Goal: Book appointment/travel/reservation

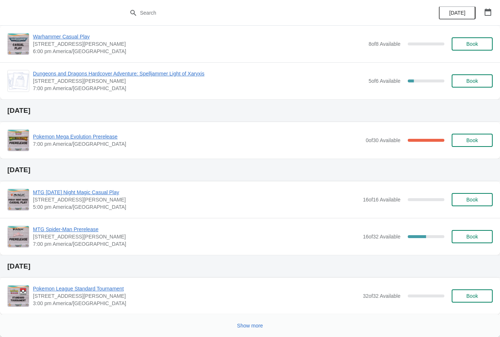
scroll to position [353, 0]
click at [253, 322] on span "Show more" at bounding box center [250, 325] width 26 height 6
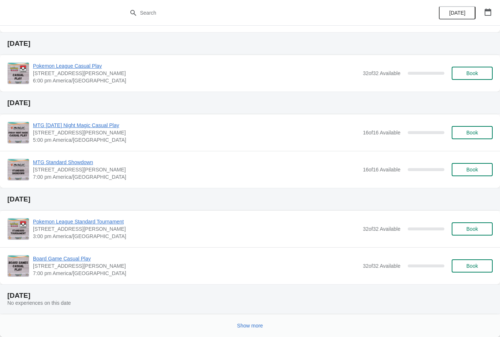
scroll to position [946, 0]
click at [252, 327] on span "Show more" at bounding box center [250, 325] width 26 height 6
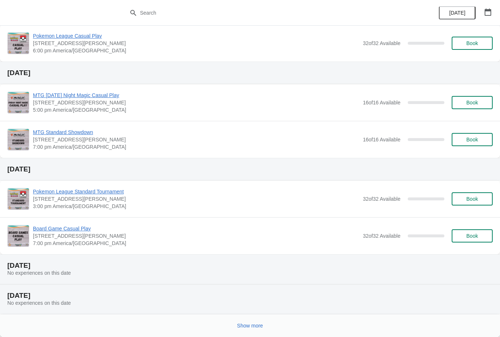
scroll to position [1436, 0]
click at [249, 324] on span "Show more" at bounding box center [250, 325] width 26 height 6
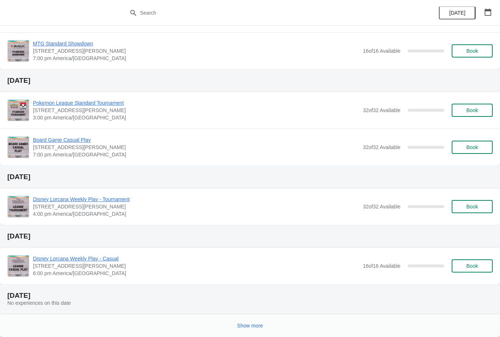
scroll to position [1955, 0]
click at [266, 330] on button "Show more" at bounding box center [250, 325] width 32 height 13
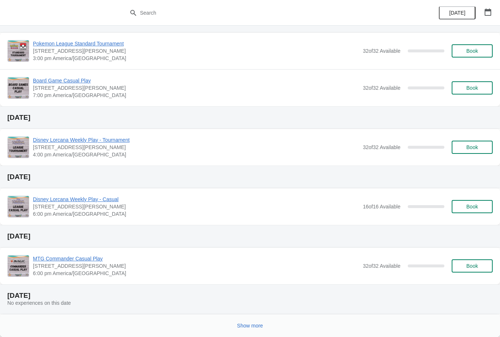
scroll to position [2474, 0]
click at [258, 326] on span "Show more" at bounding box center [250, 325] width 26 height 6
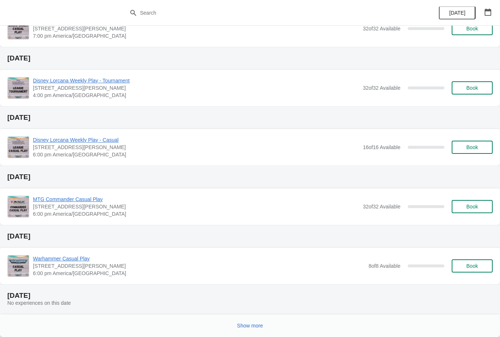
scroll to position [2994, 0]
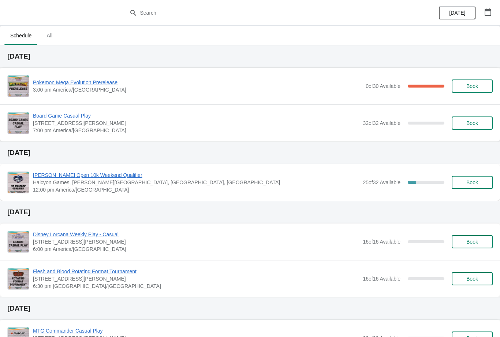
click at [102, 77] on div "Pokemon Mega Evolution Prerelease 3:00 pm America/Chicago 0 of 30 Available 100…" at bounding box center [249, 86] width 485 height 22
click at [93, 81] on span "Pokemon Mega Evolution Prerelease" at bounding box center [197, 82] width 329 height 7
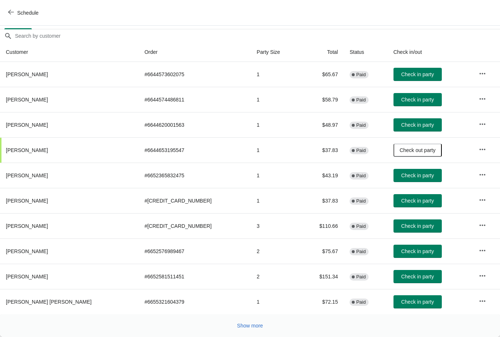
scroll to position [52, 0]
click at [253, 327] on span "Show more" at bounding box center [250, 325] width 26 height 6
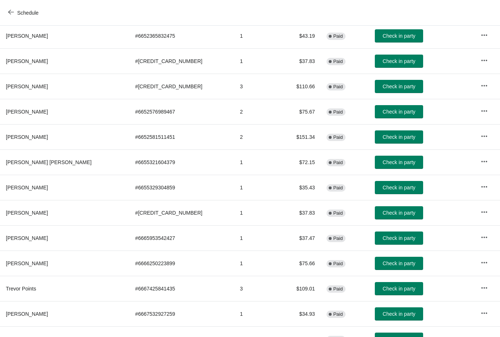
scroll to position [191, 0]
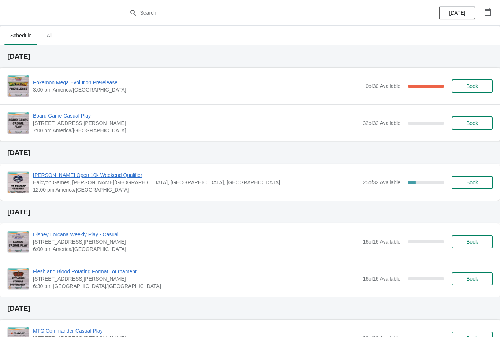
click at [104, 82] on span "Pokemon Mega Evolution Prerelease" at bounding box center [197, 82] width 329 height 7
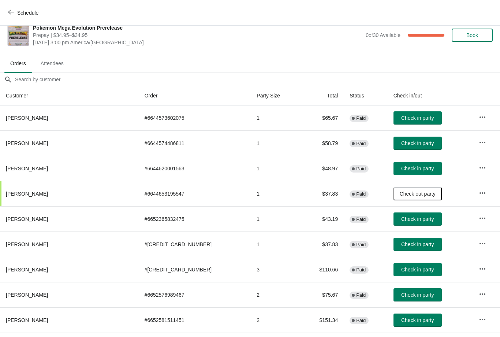
scroll to position [28, 0]
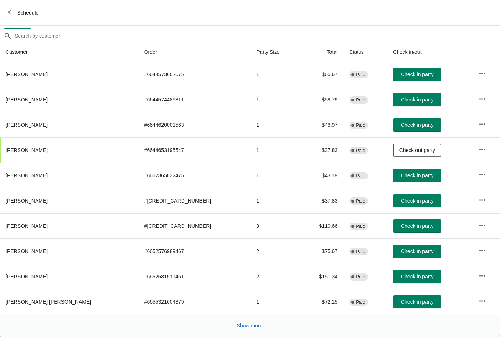
click at [255, 330] on button "Show more" at bounding box center [250, 325] width 32 height 13
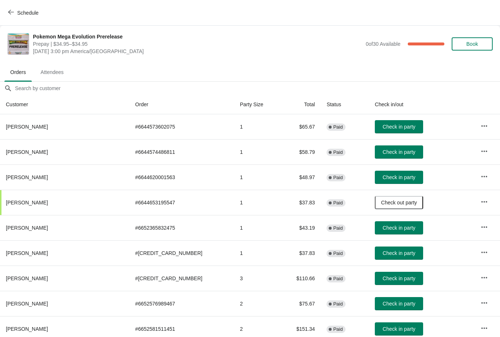
scroll to position [0, 0]
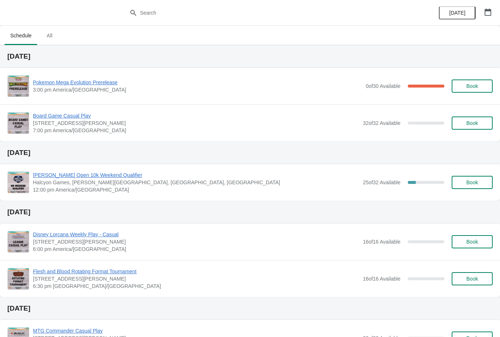
click at [96, 83] on span "Pokemon Mega Evolution Prerelease" at bounding box center [197, 82] width 329 height 7
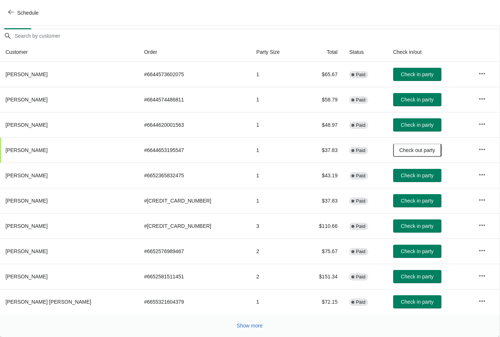
scroll to position [52, 0]
click at [248, 324] on span "Show more" at bounding box center [250, 325] width 26 height 6
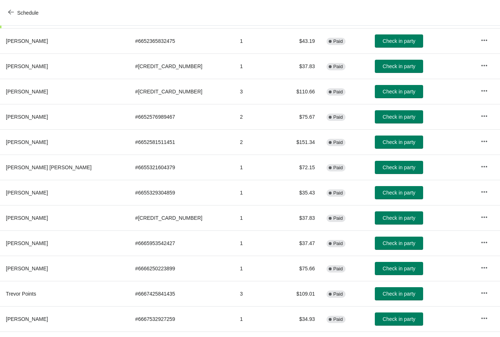
scroll to position [173, 0]
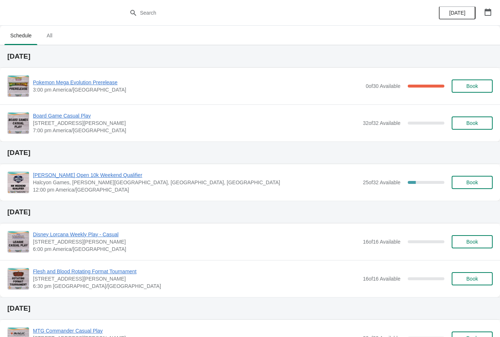
click at [72, 81] on span "Pokemon Mega Evolution Prerelease" at bounding box center [197, 82] width 329 height 7
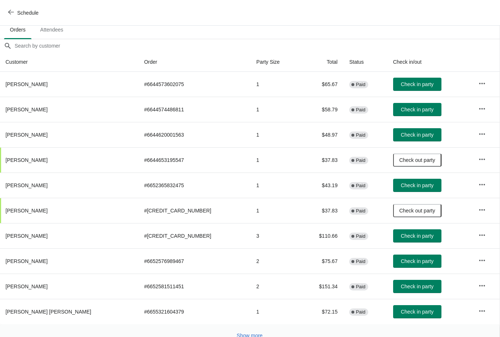
scroll to position [43, 0]
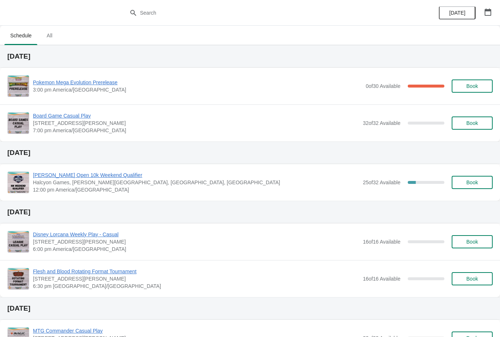
click at [106, 79] on span "Pokemon Mega Evolution Prerelease" at bounding box center [197, 82] width 329 height 7
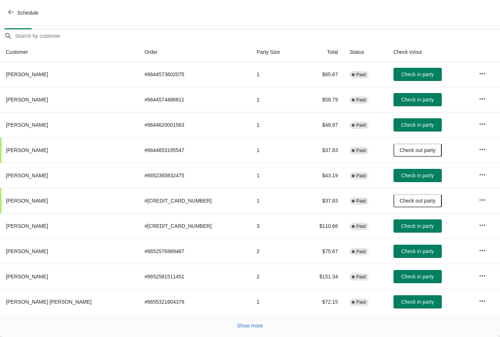
scroll to position [52, 0]
click at [245, 324] on span "Show more" at bounding box center [250, 325] width 26 height 6
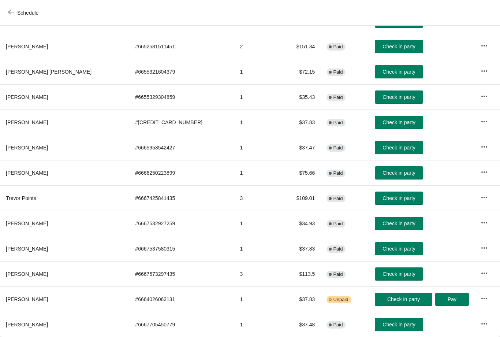
scroll to position [282, 0]
click at [382, 246] on span "Check in party" at bounding box center [398, 249] width 33 height 6
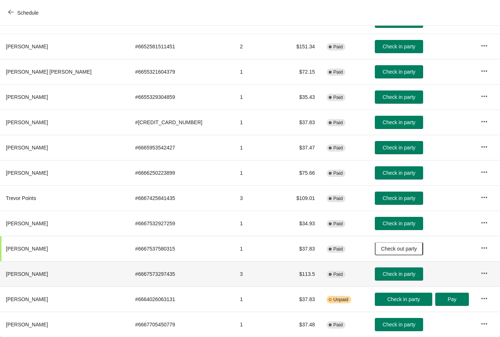
click at [382, 276] on span "Check in party" at bounding box center [398, 274] width 33 height 6
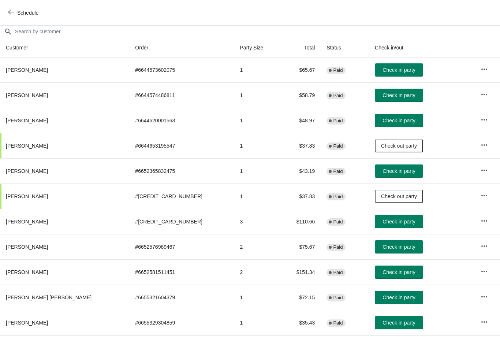
scroll to position [56, 0]
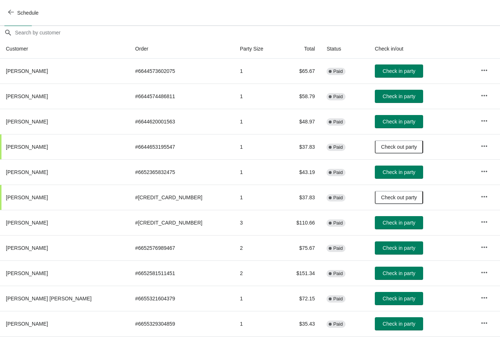
click at [382, 169] on span "Check in party" at bounding box center [398, 172] width 33 height 6
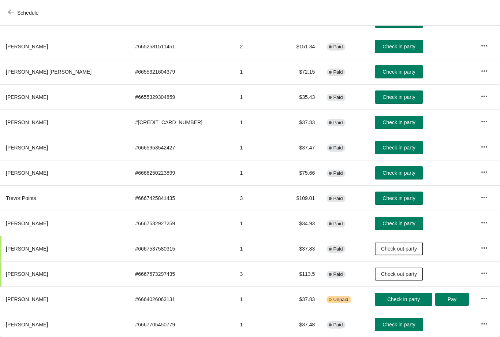
scroll to position [282, 0]
click at [385, 196] on span "Check in party" at bounding box center [398, 198] width 33 height 6
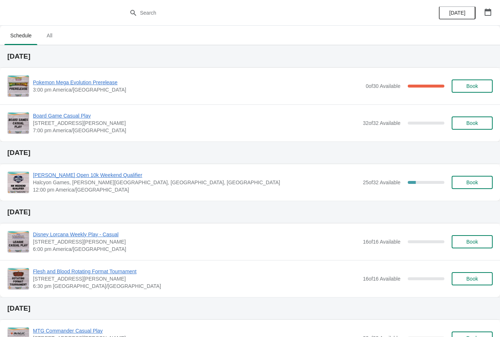
click at [94, 79] on span "Pokemon Mega Evolution Prerelease" at bounding box center [197, 82] width 329 height 7
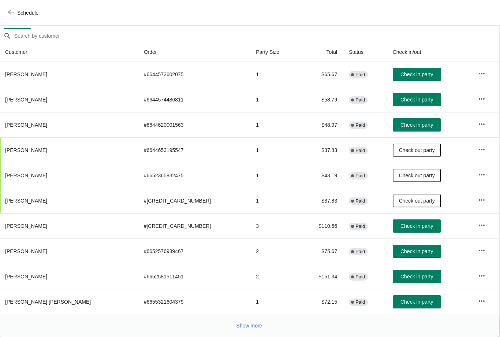
scroll to position [62, -1]
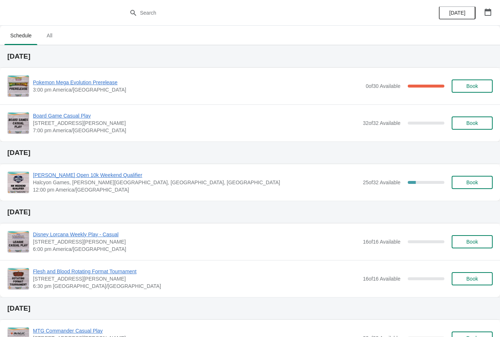
click at [98, 82] on span "Pokemon Mega Evolution Prerelease" at bounding box center [197, 82] width 329 height 7
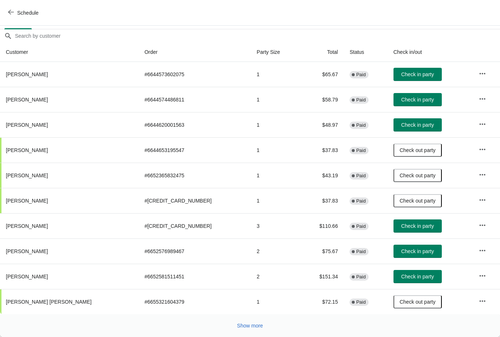
scroll to position [52, 0]
click at [260, 329] on button "Show more" at bounding box center [250, 325] width 32 height 13
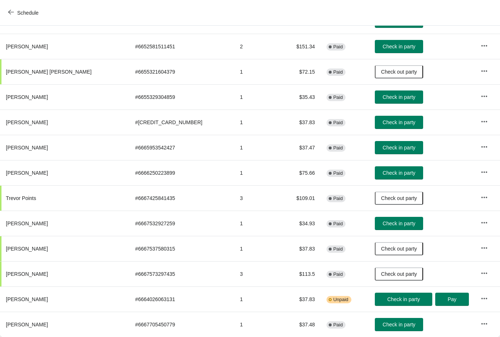
scroll to position [282, 0]
click at [382, 121] on span "Check in party" at bounding box center [398, 122] width 33 height 6
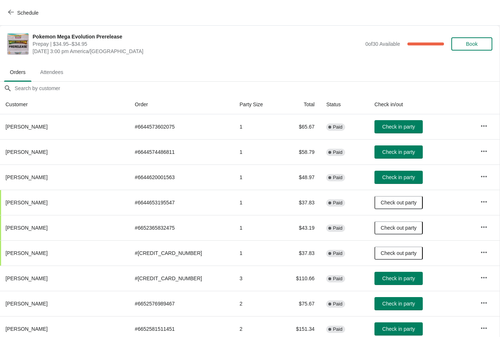
scroll to position [0, 0]
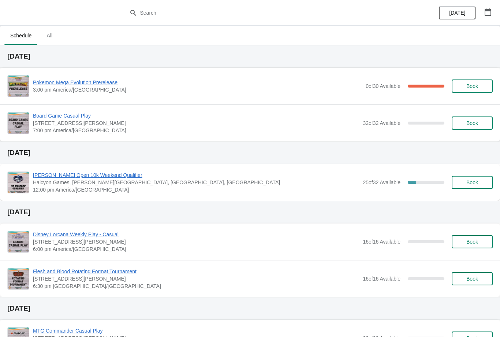
click at [109, 83] on span "Pokemon Mega Evolution Prerelease" at bounding box center [197, 82] width 329 height 7
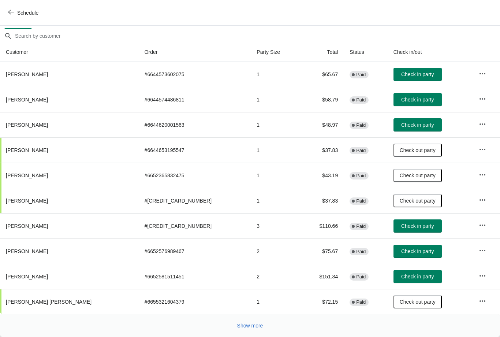
scroll to position [52, 0]
click at [258, 326] on span "Show more" at bounding box center [250, 325] width 26 height 6
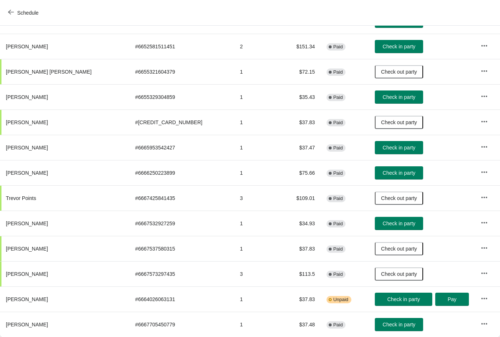
scroll to position [282, 0]
click at [382, 322] on span "Check in party" at bounding box center [398, 324] width 33 height 6
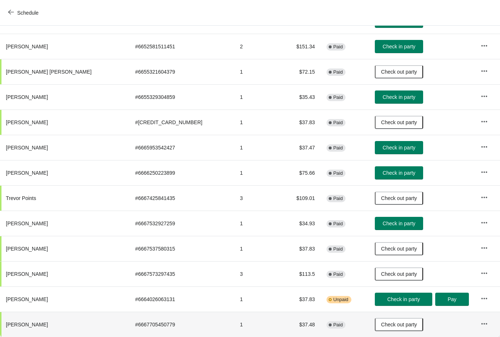
click at [377, 219] on button "Check in party" at bounding box center [399, 223] width 48 height 13
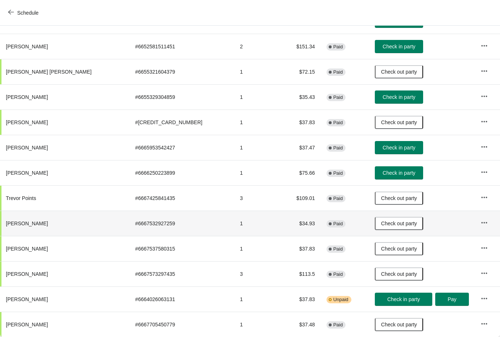
click at [394, 297] on span "Check in party" at bounding box center [403, 299] width 33 height 6
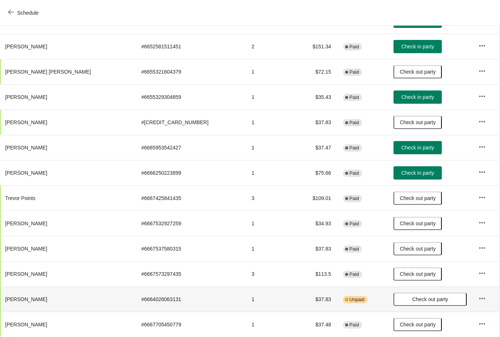
scroll to position [282, 0]
click at [487, 291] on td at bounding box center [486, 298] width 27 height 25
click at [479, 296] on icon "button" at bounding box center [482, 298] width 7 height 7
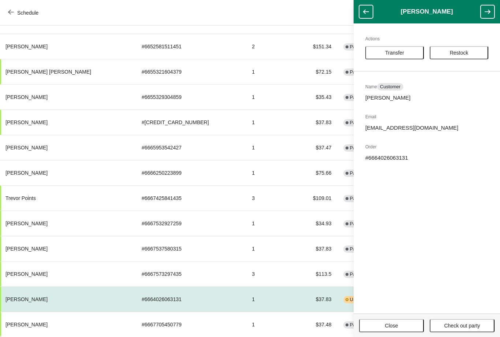
click at [369, 5] on button "button" at bounding box center [366, 11] width 14 height 13
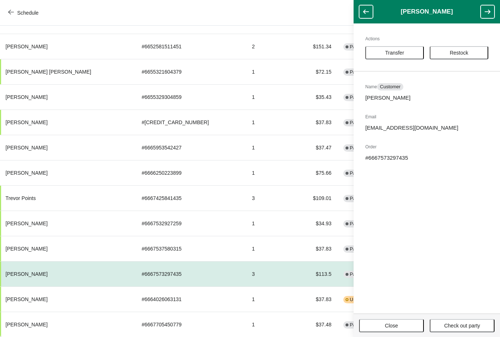
click at [487, 11] on icon "button" at bounding box center [487, 11] width 7 height 7
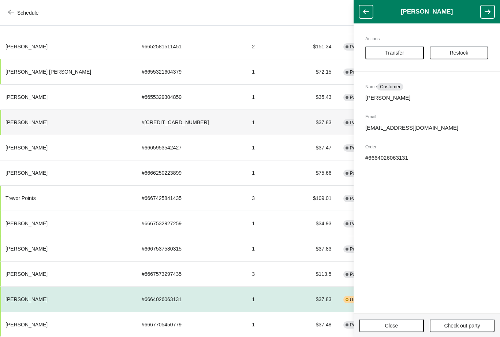
click at [295, 118] on td "$37.83" at bounding box center [316, 121] width 42 height 25
click at [397, 325] on span "Close" at bounding box center [391, 325] width 13 height 6
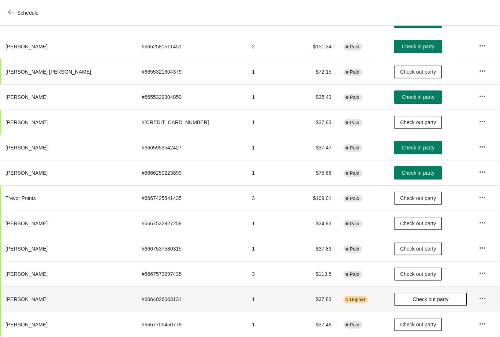
click at [350, 300] on span "Unpaid" at bounding box center [357, 299] width 15 height 6
click at [350, 301] on span "Unpaid" at bounding box center [357, 299] width 15 height 6
click at [68, 300] on th "[PERSON_NAME]" at bounding box center [68, 298] width 136 height 25
click at [491, 302] on td at bounding box center [486, 298] width 27 height 25
click at [481, 296] on icon "button" at bounding box center [482, 298] width 7 height 7
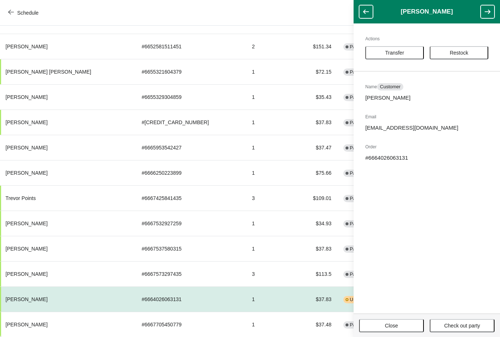
click at [337, 297] on td "Warning Incomplete Unpaid" at bounding box center [362, 298] width 51 height 25
click at [399, 327] on span "Close" at bounding box center [392, 325] width 52 height 6
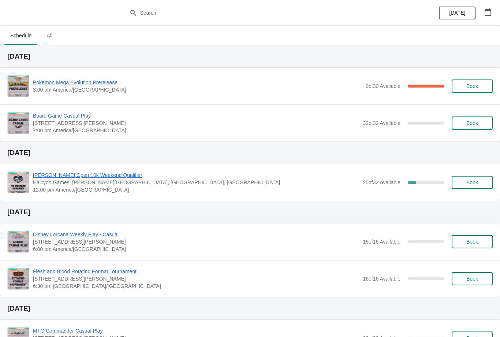
click at [109, 85] on span "Pokemon Mega Evolution Prerelease" at bounding box center [197, 82] width 329 height 7
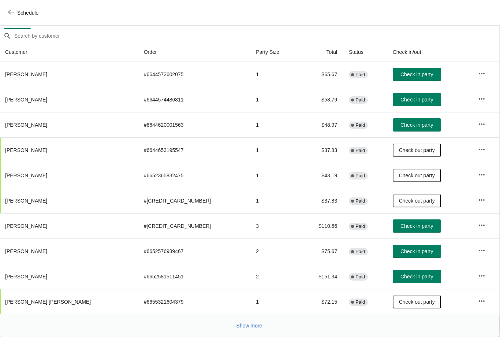
scroll to position [52, 0]
click at [247, 331] on button "Show more" at bounding box center [250, 325] width 32 height 13
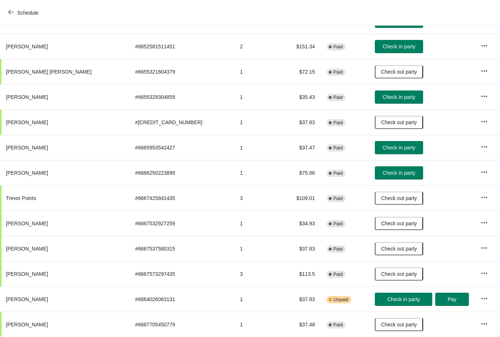
scroll to position [282, 0]
click at [385, 295] on button "Check in party" at bounding box center [403, 298] width 57 height 13
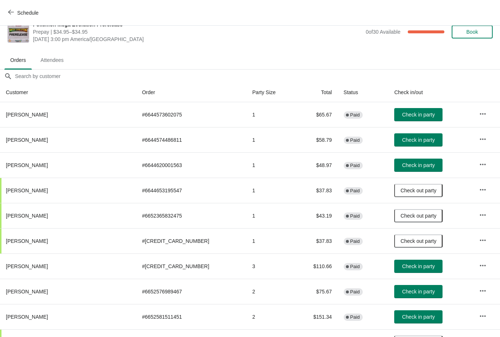
scroll to position [12, 0]
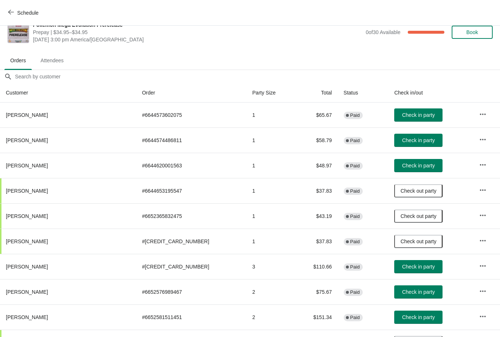
click at [402, 265] on span "Check in party" at bounding box center [418, 266] width 33 height 6
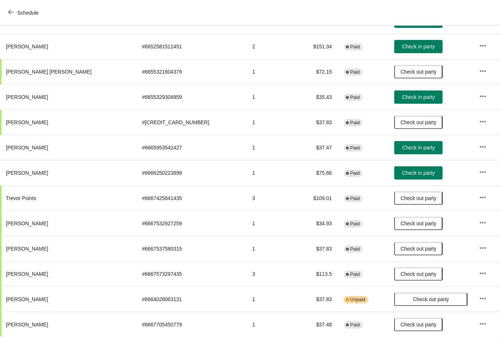
scroll to position [282, 0]
click at [394, 152] on button "Check in party" at bounding box center [418, 147] width 48 height 13
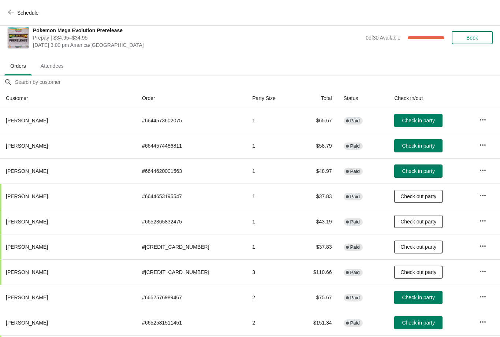
scroll to position [5, 0]
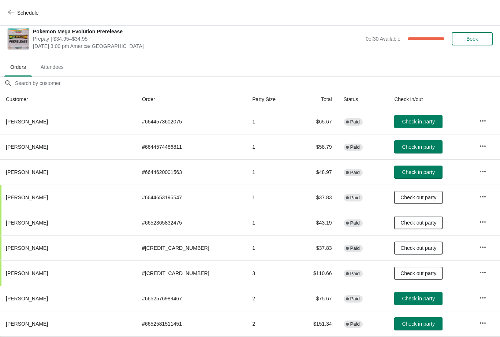
click at [402, 167] on button "Check in party" at bounding box center [418, 171] width 48 height 13
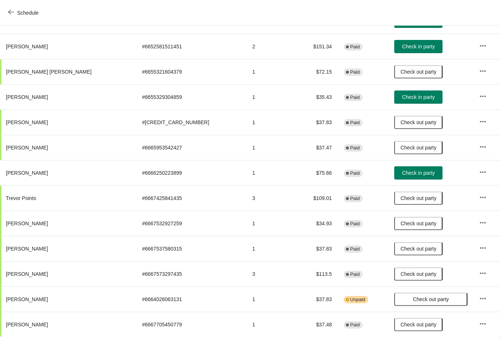
scroll to position [282, 0]
click at [402, 174] on span "Check in party" at bounding box center [418, 173] width 33 height 6
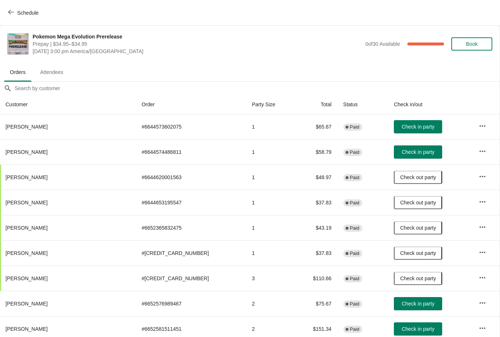
scroll to position [0, 0]
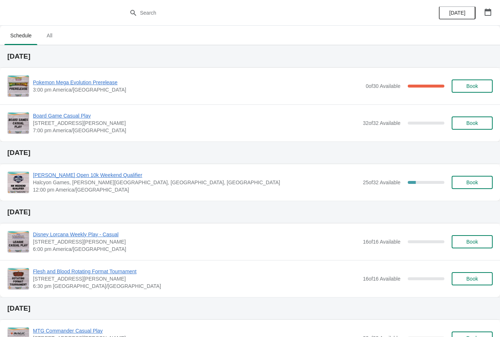
click at [104, 77] on div "Pokemon Mega Evolution Prerelease 3:00 pm America/[GEOGRAPHIC_DATA] 0 of 30 Ava…" at bounding box center [249, 86] width 485 height 22
click at [102, 81] on span "Pokemon Mega Evolution Prerelease" at bounding box center [197, 82] width 329 height 7
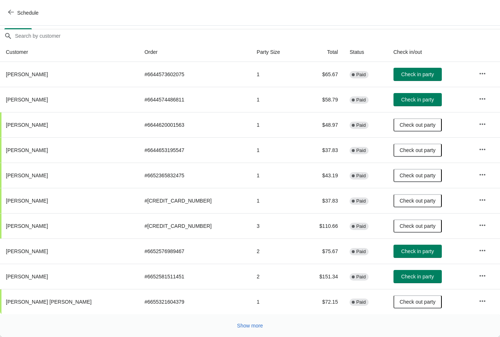
scroll to position [52, 0]
click at [248, 330] on button "Show more" at bounding box center [250, 325] width 32 height 13
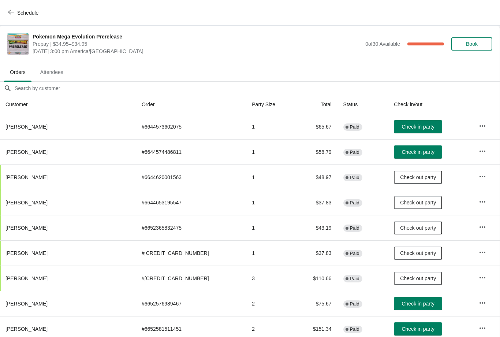
scroll to position [0, 0]
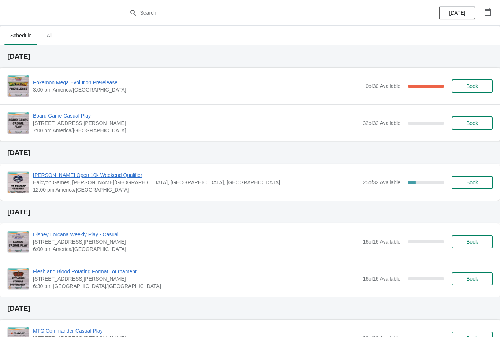
click at [97, 80] on span "Pokemon Mega Evolution Prerelease" at bounding box center [197, 82] width 329 height 7
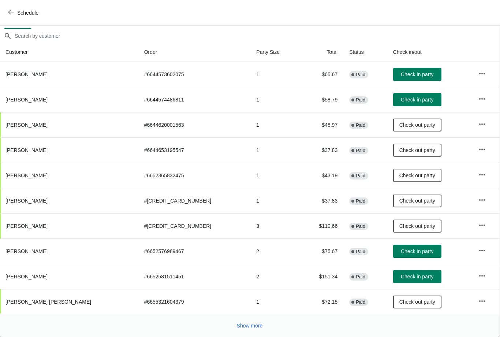
scroll to position [52, 0]
click at [256, 326] on span "Show more" at bounding box center [250, 325] width 26 height 6
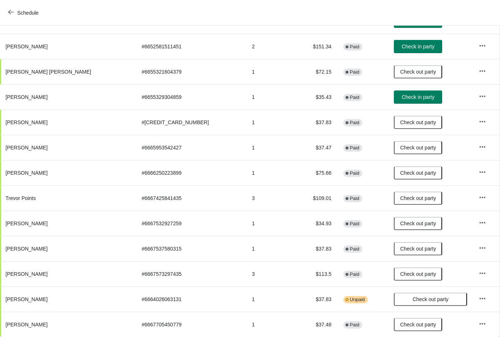
scroll to position [282, 0]
click at [401, 94] on span "Check in party" at bounding box center [417, 97] width 33 height 6
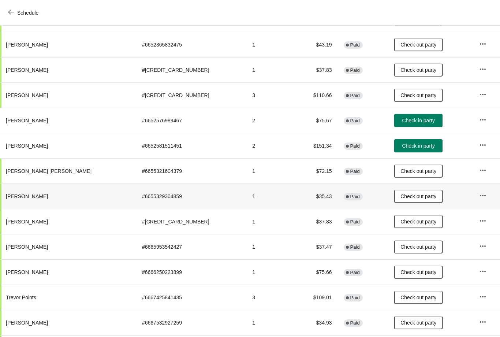
scroll to position [183, 0]
click at [402, 150] on button "Check in party" at bounding box center [418, 145] width 48 height 13
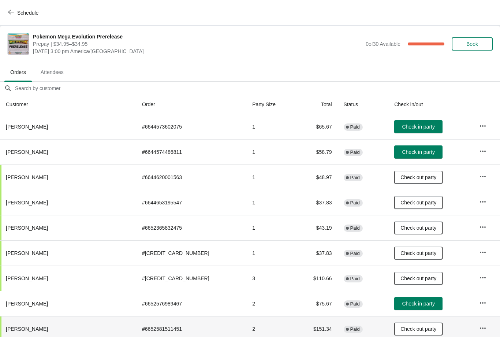
scroll to position [0, 0]
click at [394, 157] on button "Check in party" at bounding box center [418, 151] width 48 height 13
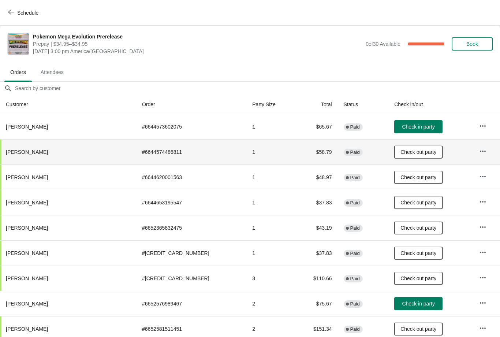
click at [395, 122] on button "Check in party" at bounding box center [418, 126] width 48 height 13
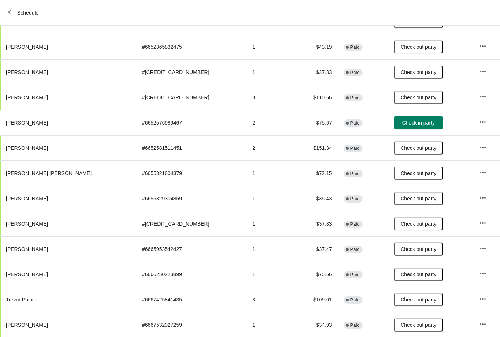
scroll to position [191, 0]
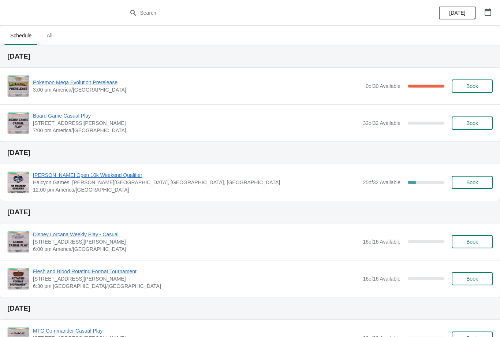
click at [79, 82] on span "Pokemon Mega Evolution Prerelease" at bounding box center [197, 82] width 329 height 7
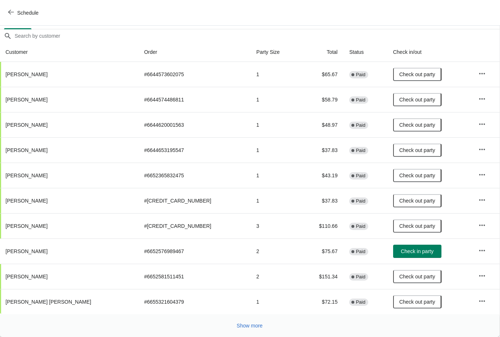
scroll to position [52, 0]
click at [246, 328] on span "Show more" at bounding box center [250, 325] width 26 height 6
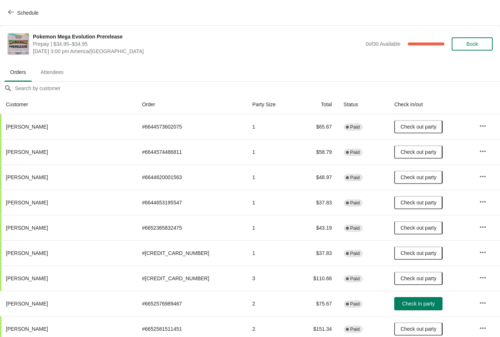
scroll to position [0, 0]
click at [6, 11] on button "Schedule" at bounding box center [24, 12] width 41 height 13
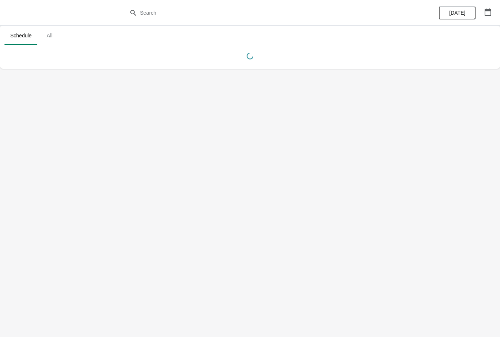
click at [487, 11] on icon "button" at bounding box center [488, 11] width 7 height 7
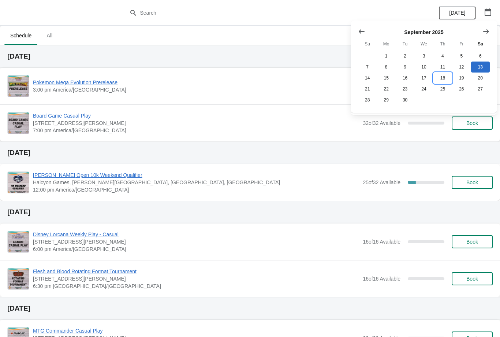
click at [445, 76] on button "18" at bounding box center [442, 77] width 19 height 11
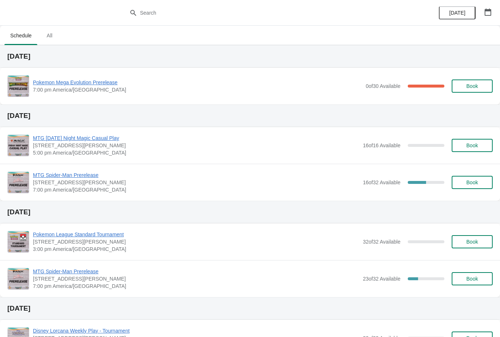
click at [96, 84] on span "Pokemon Mega Evolution Prerelease" at bounding box center [197, 82] width 329 height 7
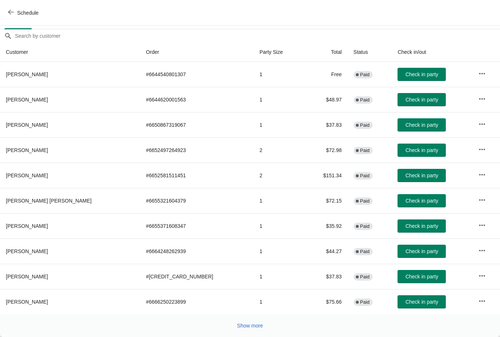
scroll to position [52, 0]
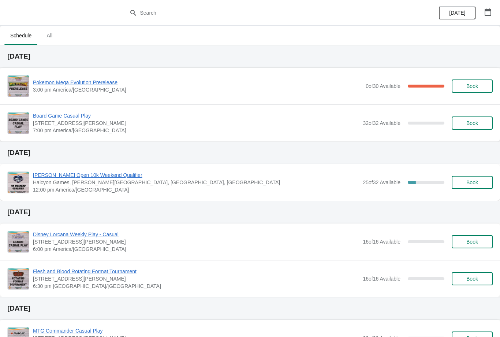
click at [101, 84] on span "Pokemon Mega Evolution Prerelease" at bounding box center [197, 82] width 329 height 7
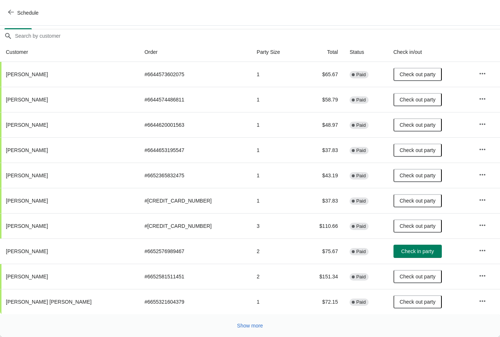
scroll to position [52, 0]
click at [250, 327] on span "Show more" at bounding box center [250, 325] width 26 height 6
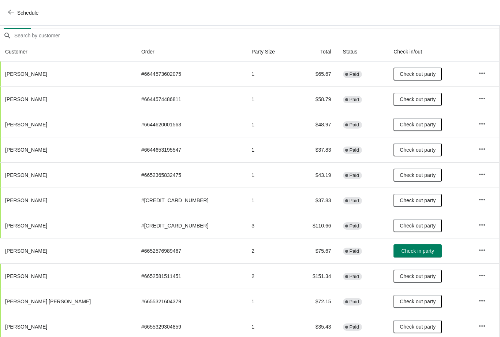
scroll to position [52, 0]
click at [246, 197] on td "1" at bounding box center [270, 200] width 49 height 25
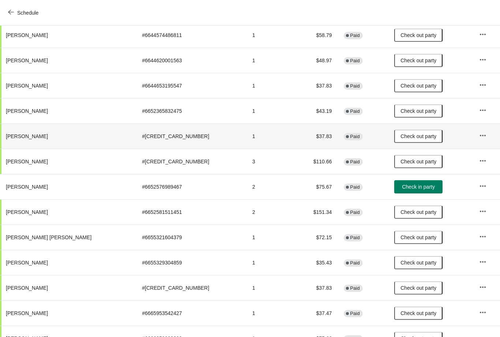
scroll to position [117, 0]
click at [16, 11] on span "Schedule" at bounding box center [24, 12] width 29 height 7
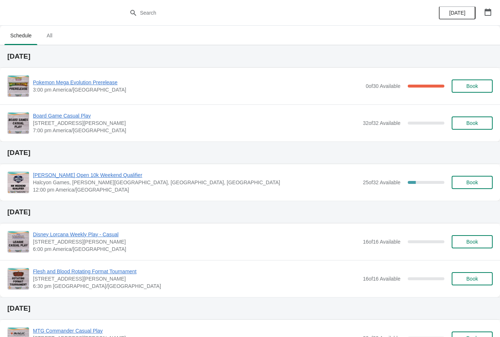
click at [471, 86] on span "Book" at bounding box center [472, 86] width 12 height 6
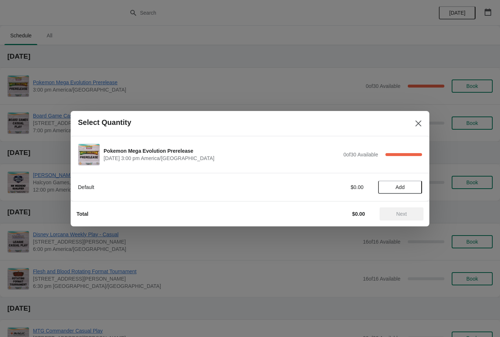
click at [405, 181] on button "Add" at bounding box center [400, 186] width 44 height 13
click at [405, 216] on span "Next" at bounding box center [401, 214] width 11 height 6
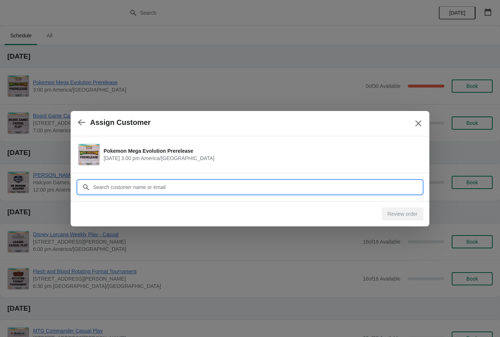
click at [187, 183] on input "Customer" at bounding box center [257, 186] width 329 height 13
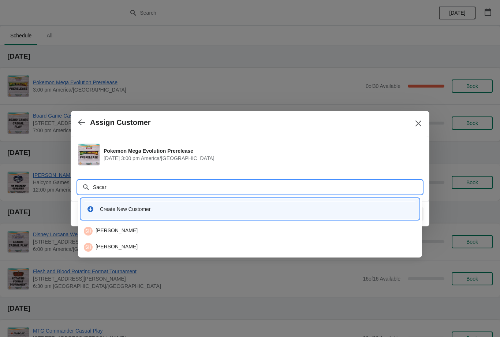
type input "Sacara"
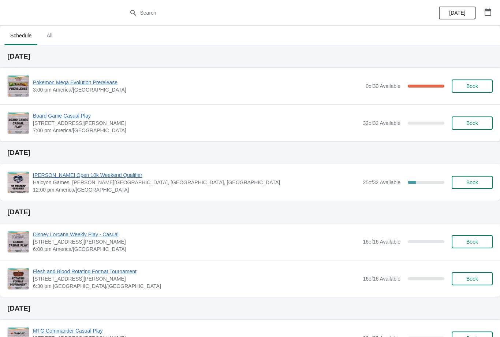
click at [106, 82] on span "Pokemon Mega Evolution Prerelease" at bounding box center [197, 82] width 329 height 7
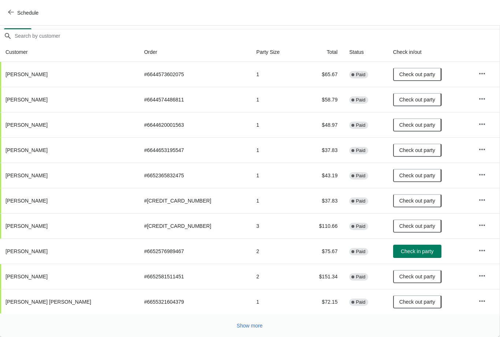
scroll to position [52, 0]
